Goal: Contribute content

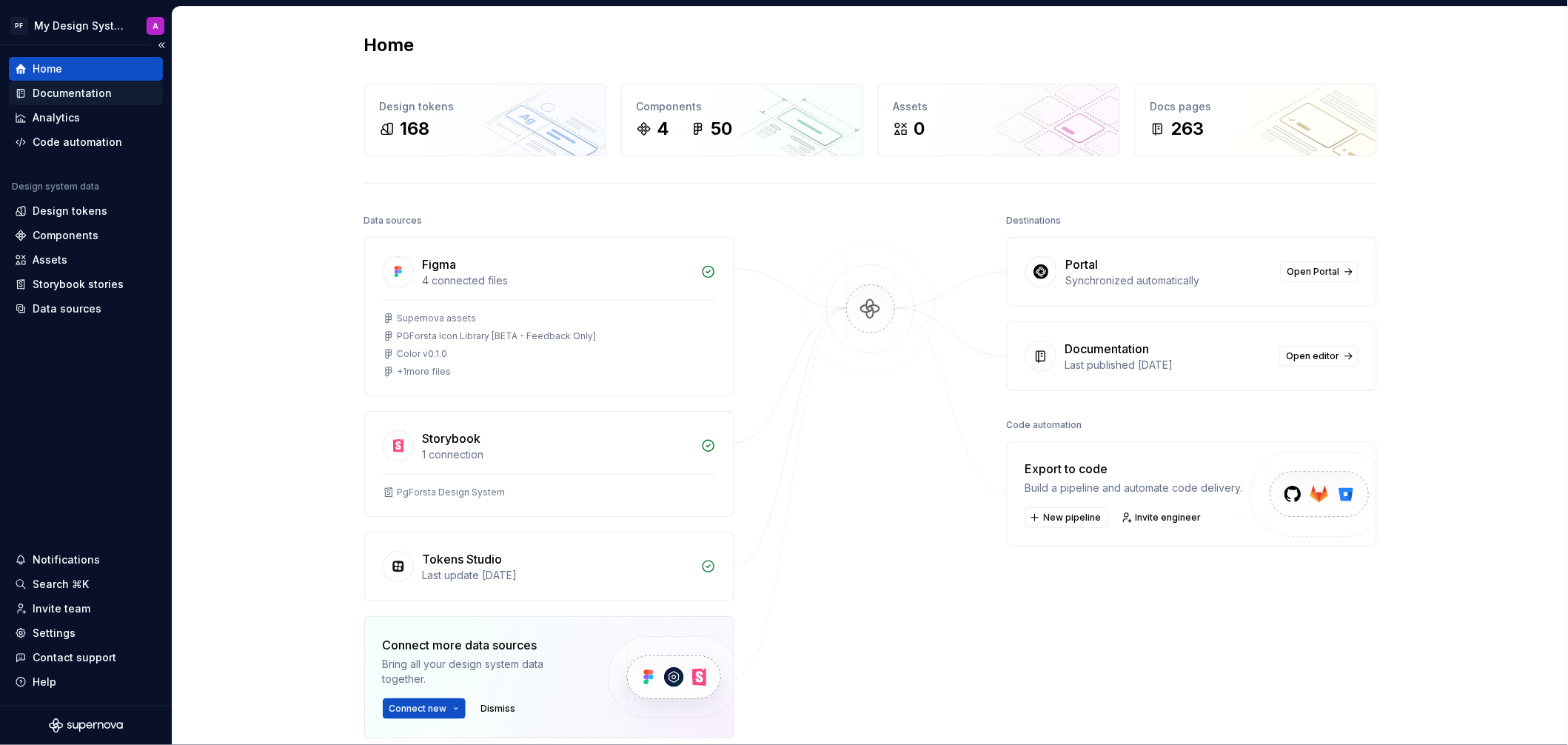
click at [89, 92] on div "Documentation" at bounding box center [73, 94] width 79 height 15
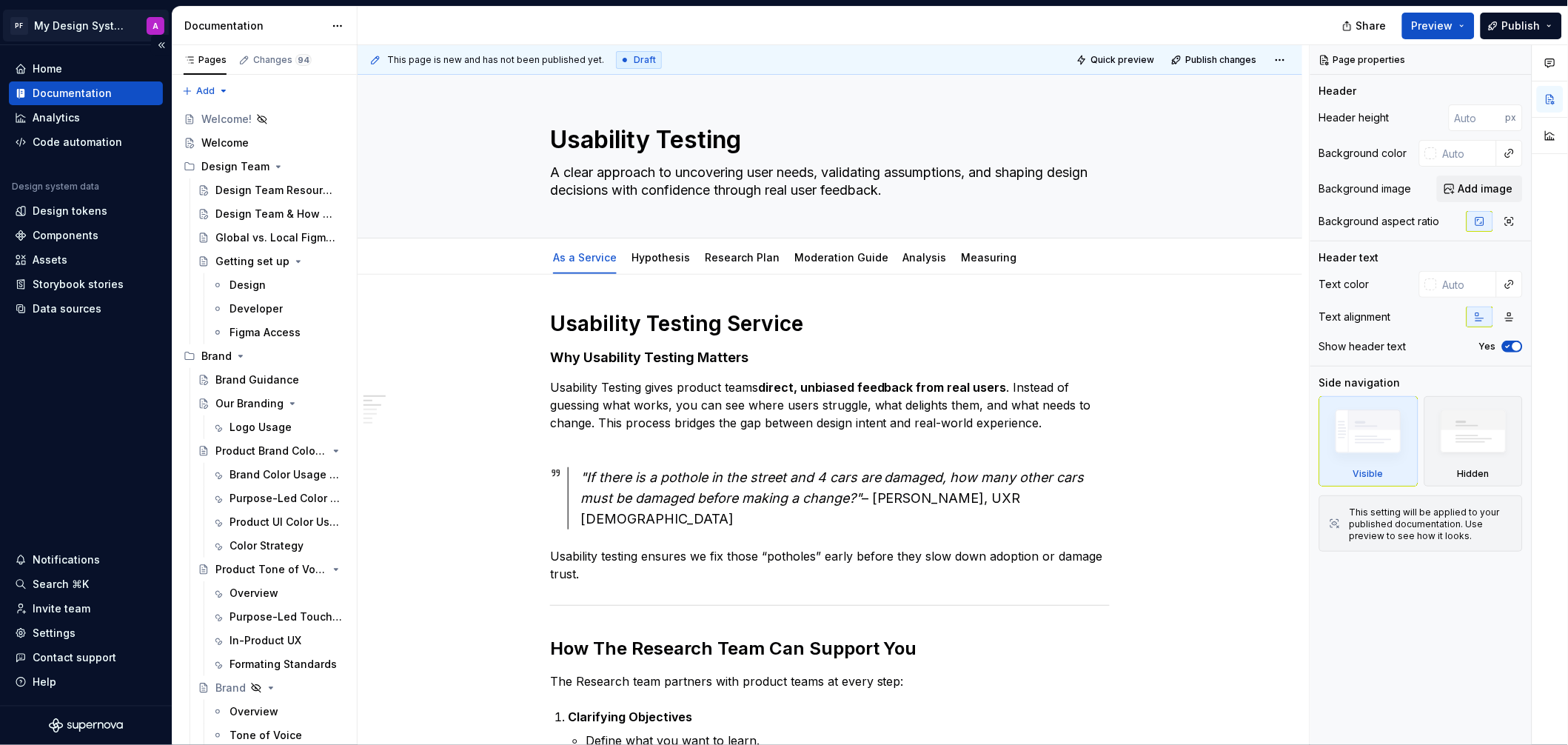
type textarea "*"
